Goal: Find specific page/section: Find specific page/section

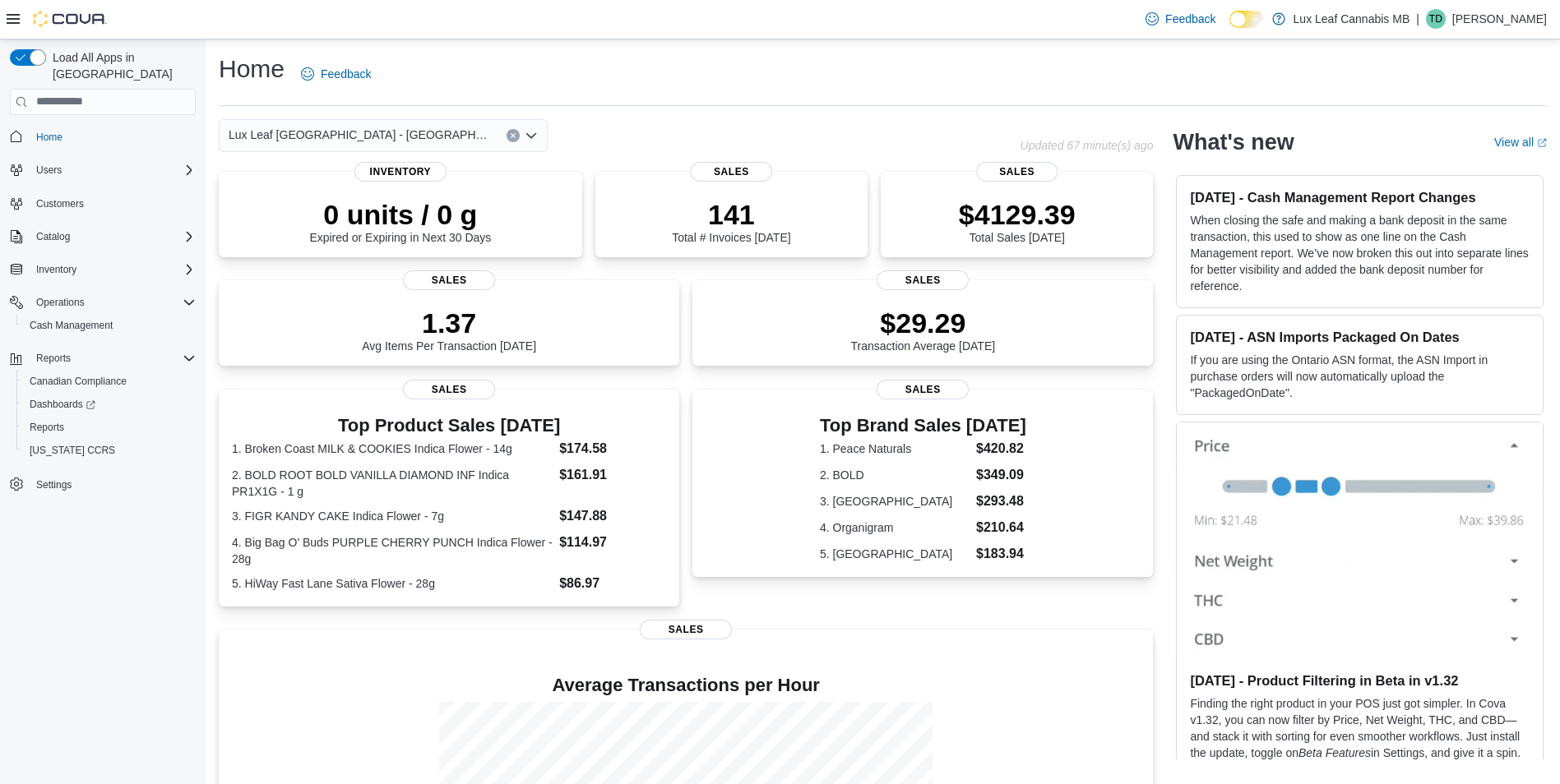
click at [600, 39] on div "Feedback Dark Mode Lux Leaf Cannabis MB | TD Theo Dorge" at bounding box center [780, 20] width 1560 height 39
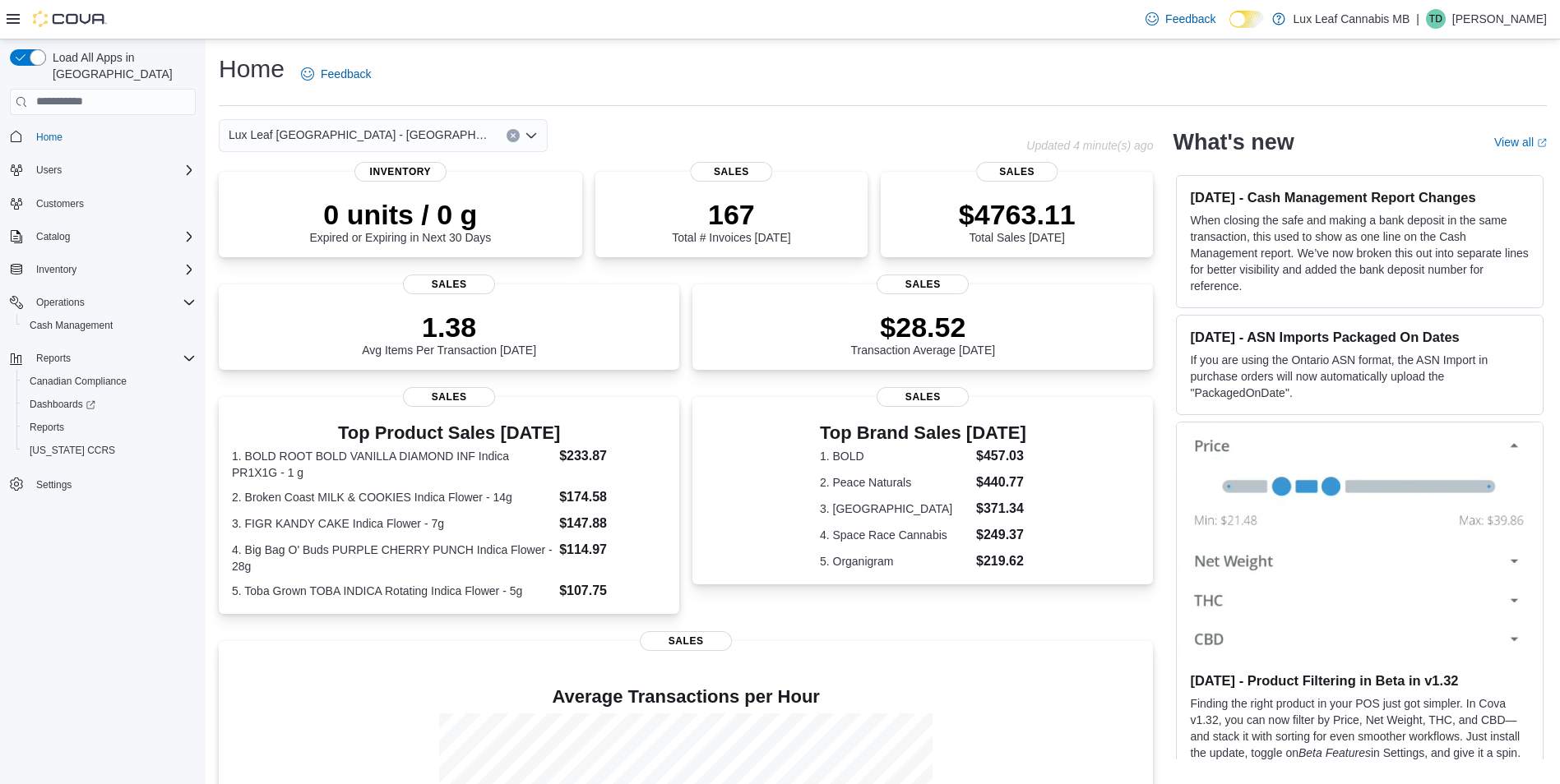
click at [417, 135] on div "Lux Leaf [GEOGRAPHIC_DATA] - [GEOGRAPHIC_DATA]" at bounding box center [383, 135] width 329 height 33
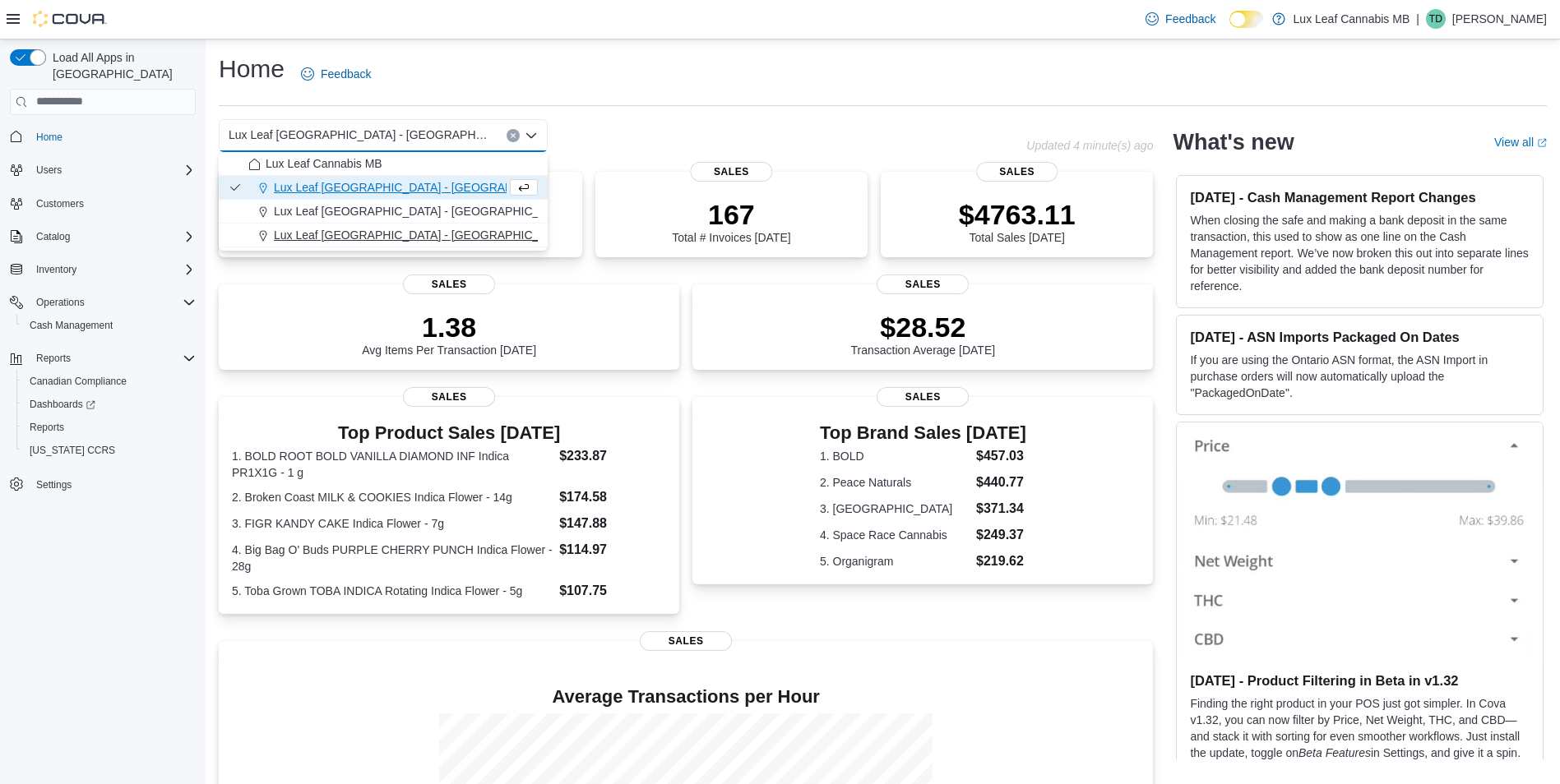
click at [386, 236] on span "Lux Leaf [GEOGRAPHIC_DATA] - [GEOGRAPHIC_DATA][PERSON_NAME]" at bounding box center [471, 235] width 393 height 16
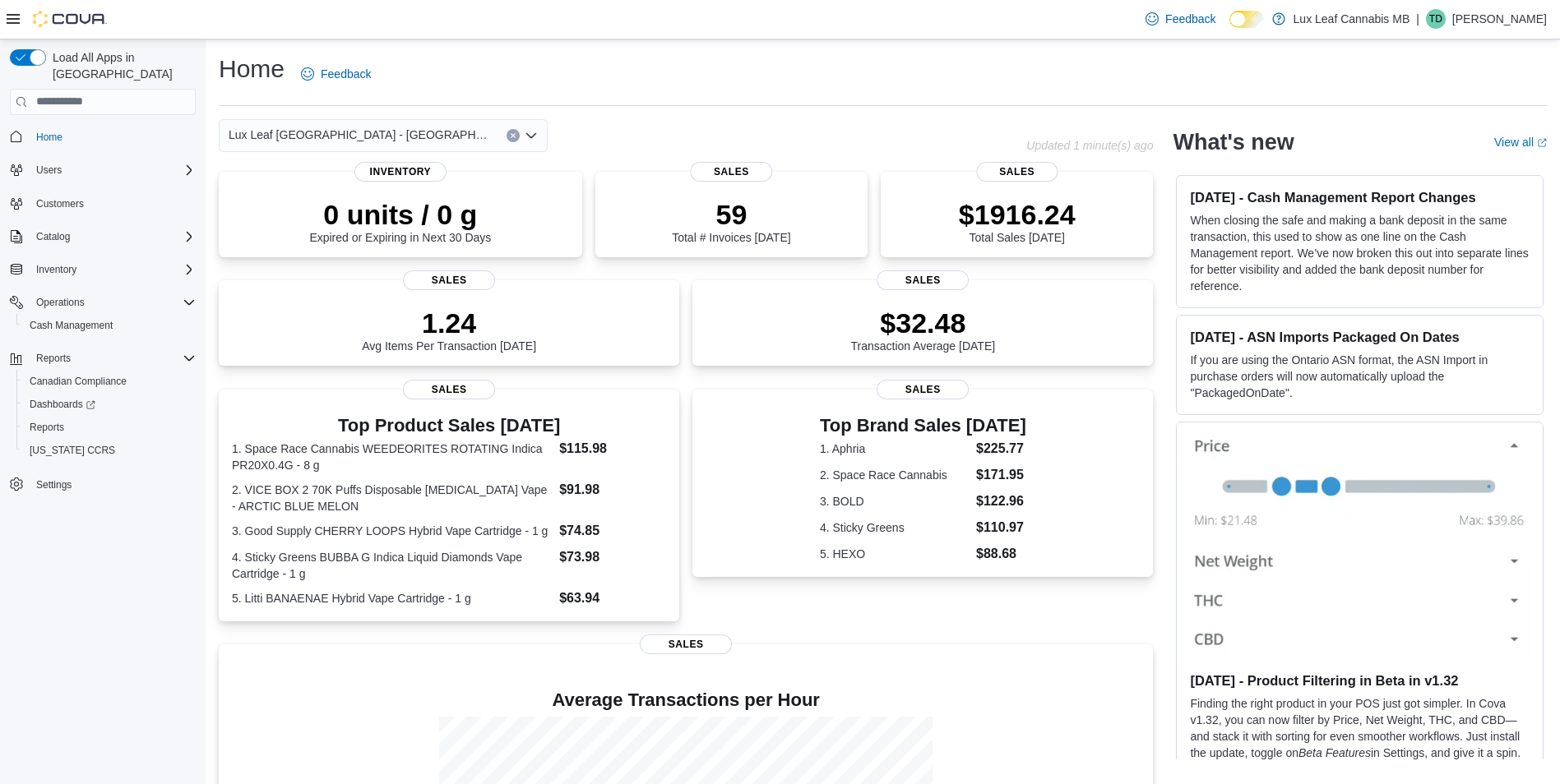
click at [410, 137] on div "Lux Leaf [GEOGRAPHIC_DATA] - St. [PERSON_NAME] box. Selected. Lux Leaf Winnipeg…" at bounding box center [383, 135] width 329 height 33
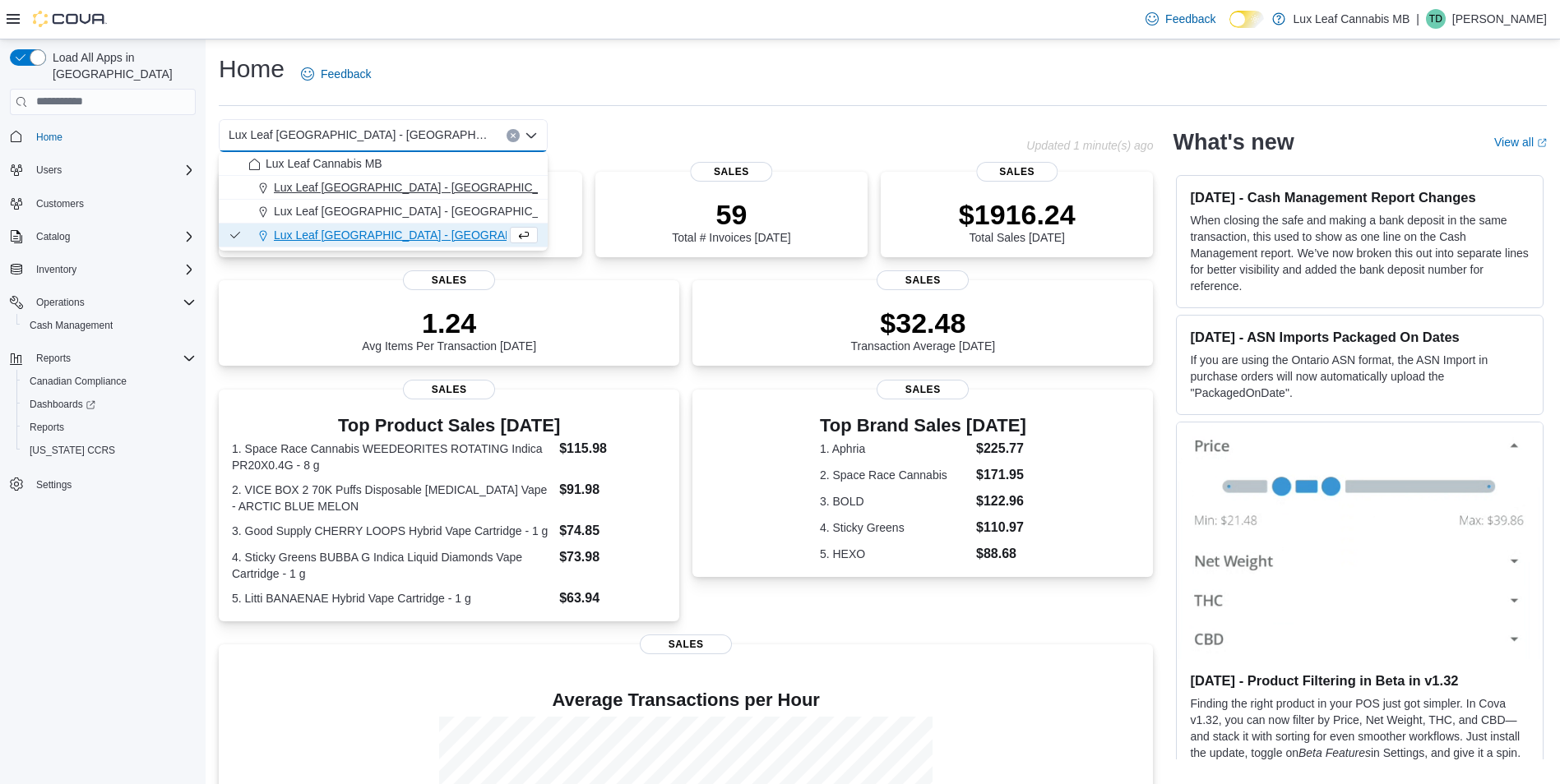
click at [408, 193] on span "Lux Leaf [GEOGRAPHIC_DATA] - [GEOGRAPHIC_DATA]" at bounding box center [423, 187] width 297 height 16
